Goal: Information Seeking & Learning: Understand process/instructions

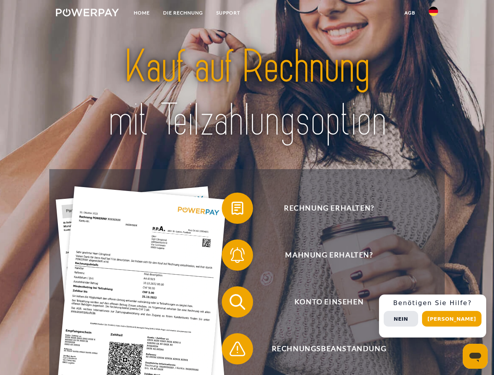
click at [87, 14] on img at bounding box center [87, 13] width 63 height 8
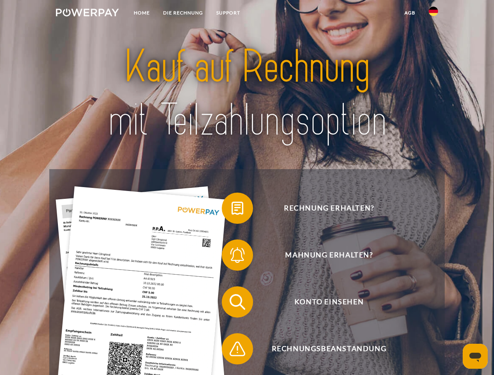
click at [433, 14] on img at bounding box center [433, 11] width 9 height 9
click at [409, 13] on link "agb" at bounding box center [410, 13] width 24 height 14
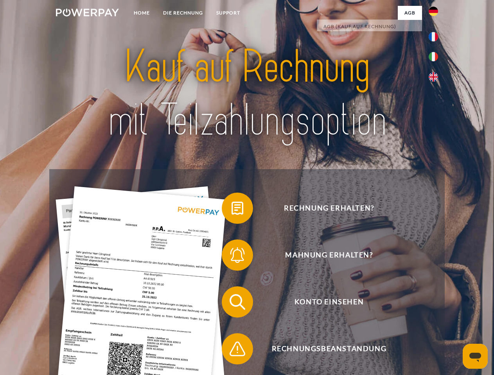
click at [231, 210] on span at bounding box center [225, 208] width 39 height 39
click at [231, 257] on span at bounding box center [225, 255] width 39 height 39
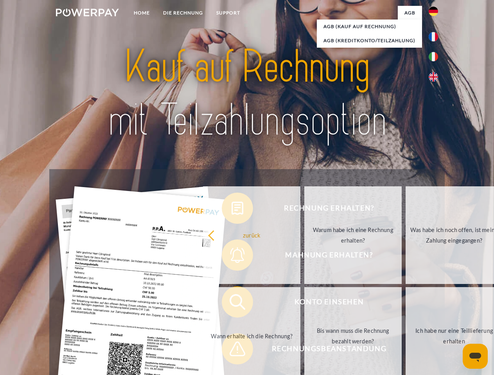
click at [304, 304] on link "Bis wann muss die Rechnung bezahlt werden?" at bounding box center [352, 336] width 97 height 98
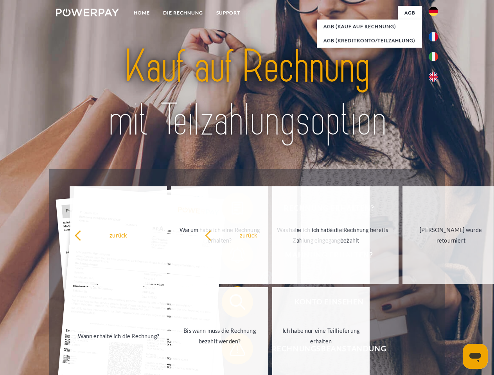
click at [231, 351] on span at bounding box center [225, 349] width 39 height 39
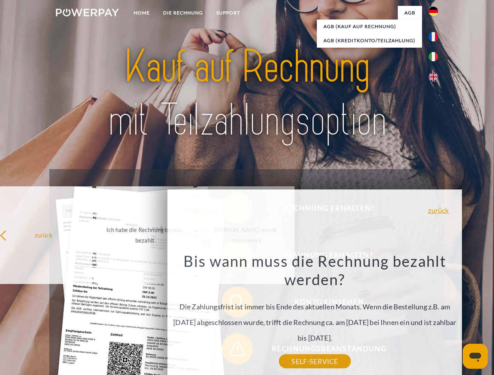
click at [435, 316] on div "Rechnung erhalten? Mahnung erhalten? Konto einsehen" at bounding box center [246, 325] width 395 height 313
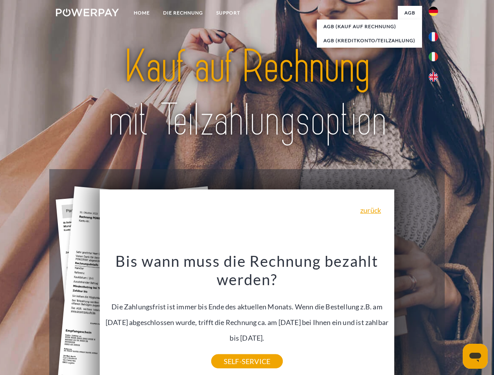
click at [416, 318] on span "Konto einsehen" at bounding box center [329, 302] width 192 height 31
click at [454, 319] on header "Home DIE RECHNUNG SUPPORT" at bounding box center [247, 270] width 494 height 540
